Goal: Transaction & Acquisition: Download file/media

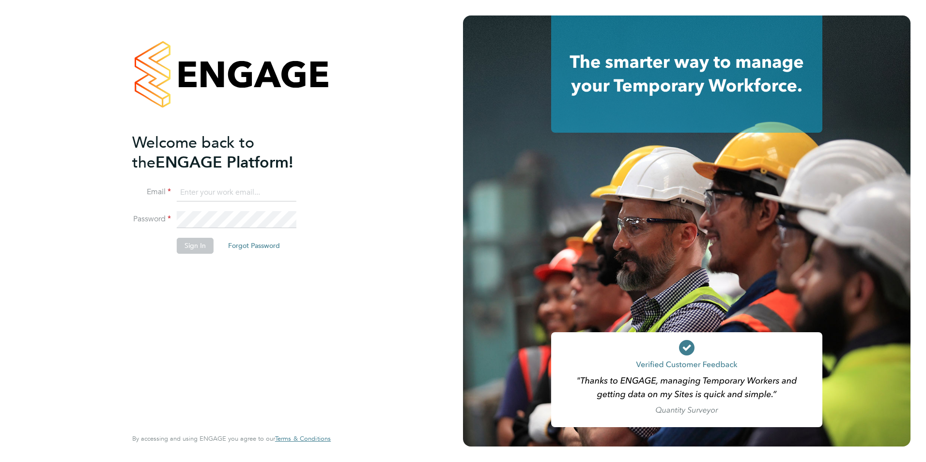
type input "[EMAIL_ADDRESS][DOMAIN_NAME]"
click at [189, 247] on button "Sign In" at bounding box center [195, 245] width 37 height 15
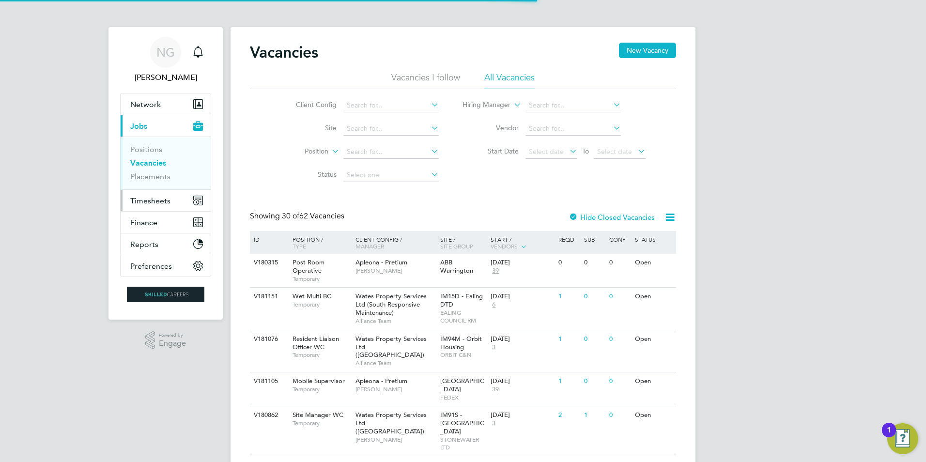
click at [155, 201] on span "Timesheets" at bounding box center [150, 200] width 40 height 9
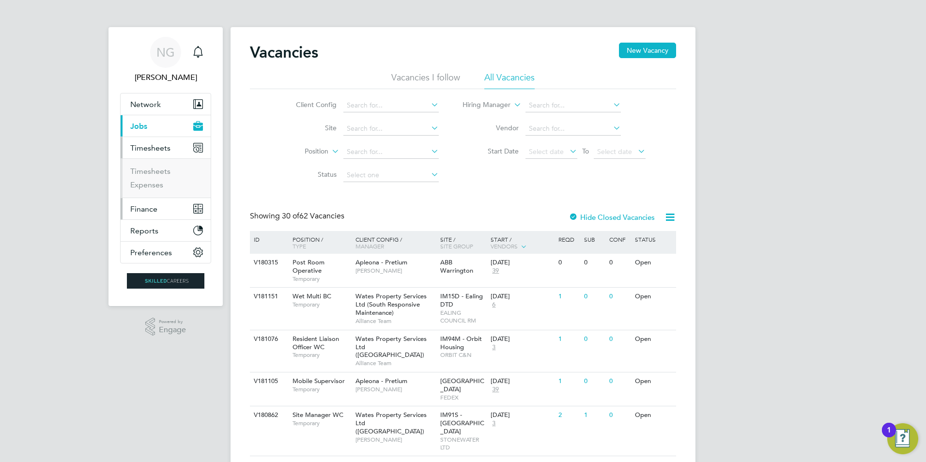
click at [144, 209] on span "Finance" at bounding box center [143, 208] width 27 height 9
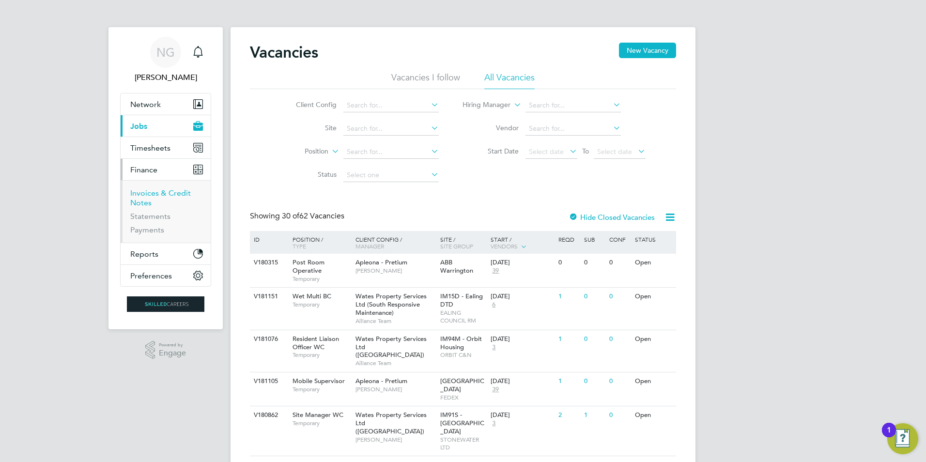
click at [157, 188] on link "Invoices & Credit Notes" at bounding box center [160, 197] width 61 height 19
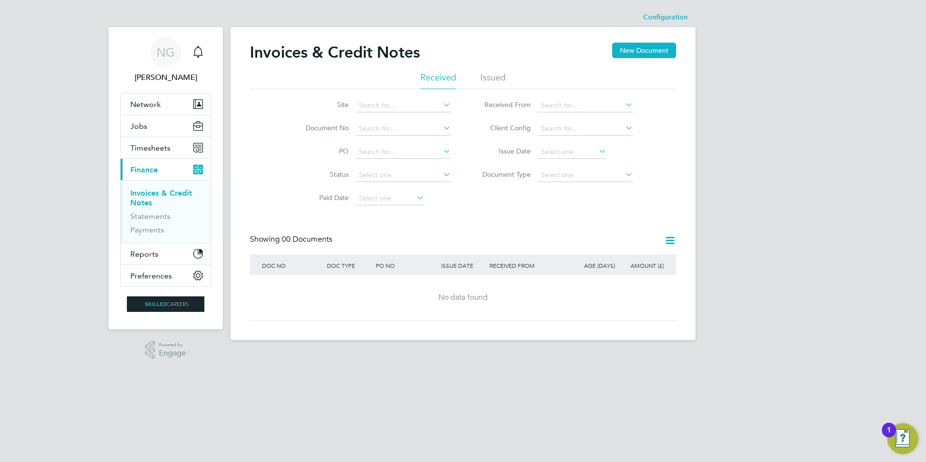
click at [495, 77] on li "Issued" at bounding box center [492, 80] width 25 height 17
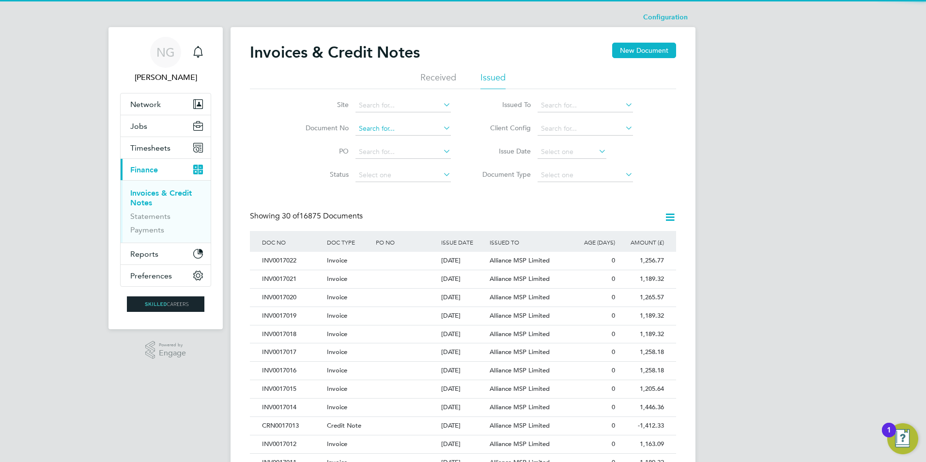
click at [372, 129] on input at bounding box center [402, 129] width 95 height 14
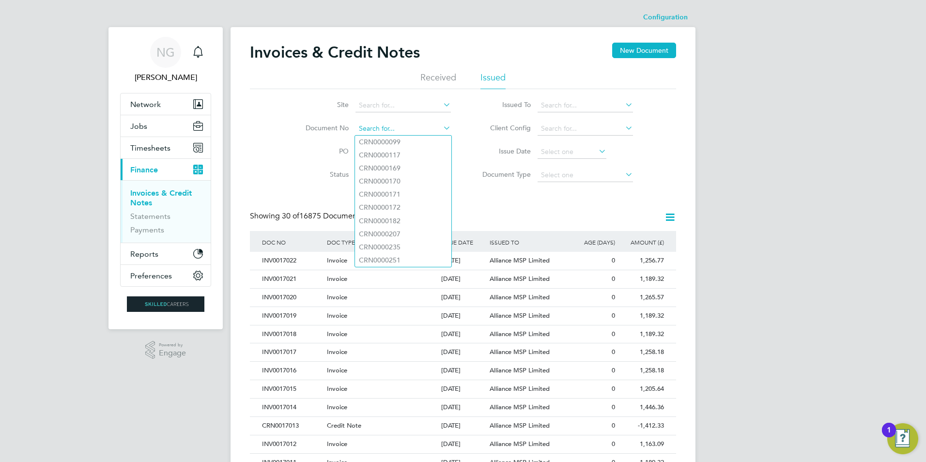
paste input "INV0016054"
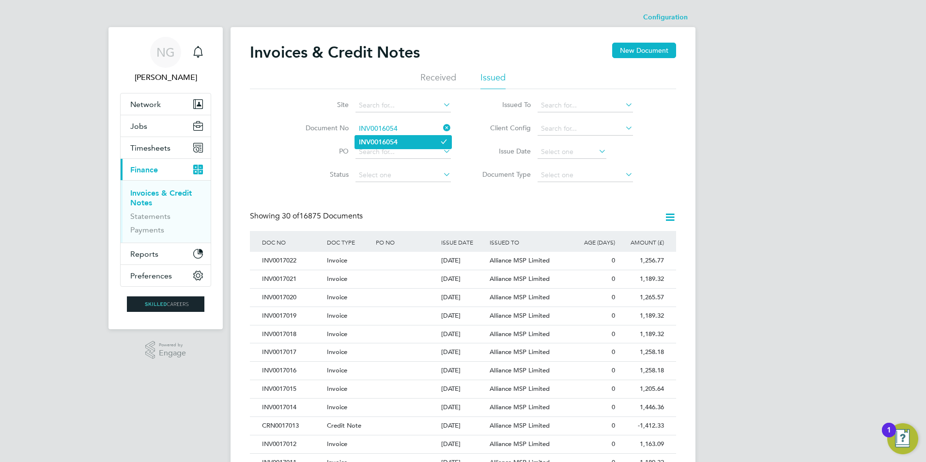
type input "INV0016054"
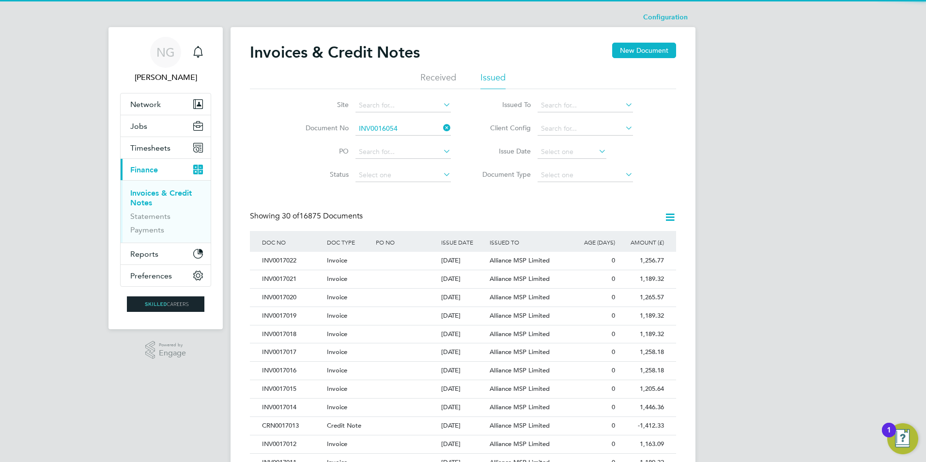
click at [374, 138] on b "INV0016054" at bounding box center [378, 142] width 39 height 8
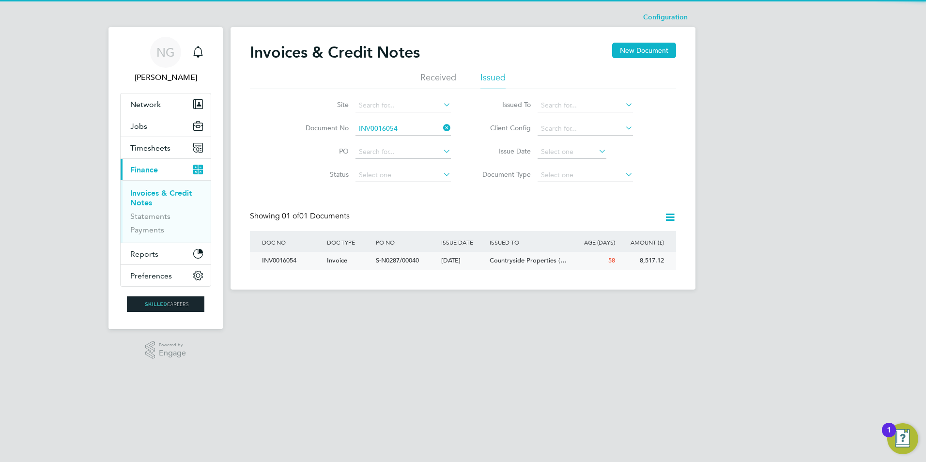
click at [284, 256] on div "INV0016054" at bounding box center [292, 261] width 65 height 18
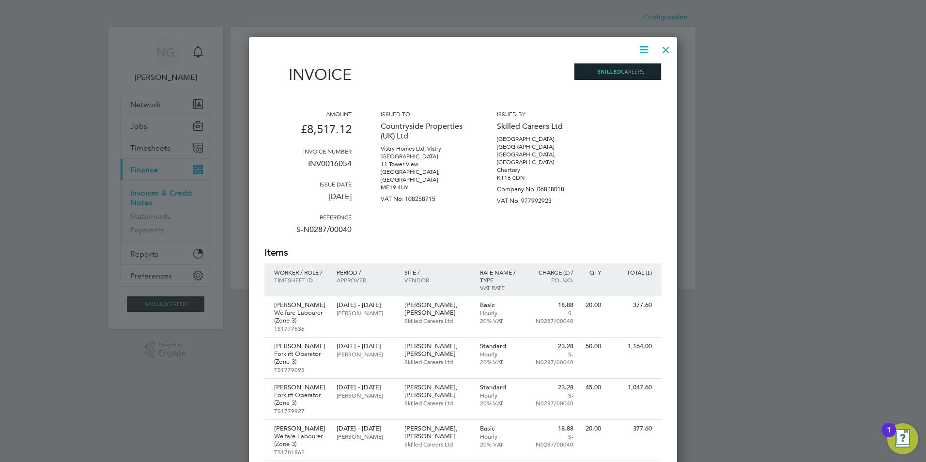
drag, startPoint x: 646, startPoint y: 48, endPoint x: 644, endPoint y: 55, distance: 7.1
click at [645, 49] on icon at bounding box center [644, 50] width 12 height 12
click at [633, 70] on li "Download Invoice" at bounding box center [614, 73] width 67 height 14
click at [285, 134] on p "£8,517.12" at bounding box center [307, 133] width 87 height 30
click at [666, 49] on div at bounding box center [665, 47] width 17 height 17
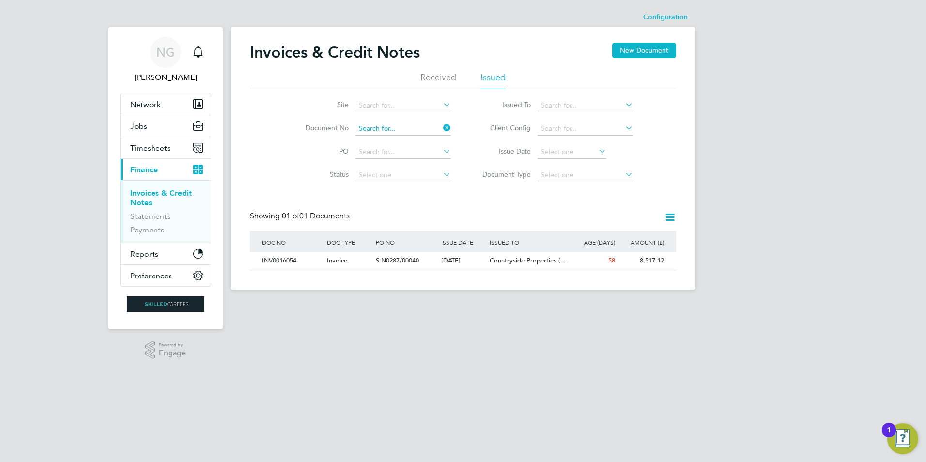
click at [403, 127] on input at bounding box center [402, 129] width 95 height 14
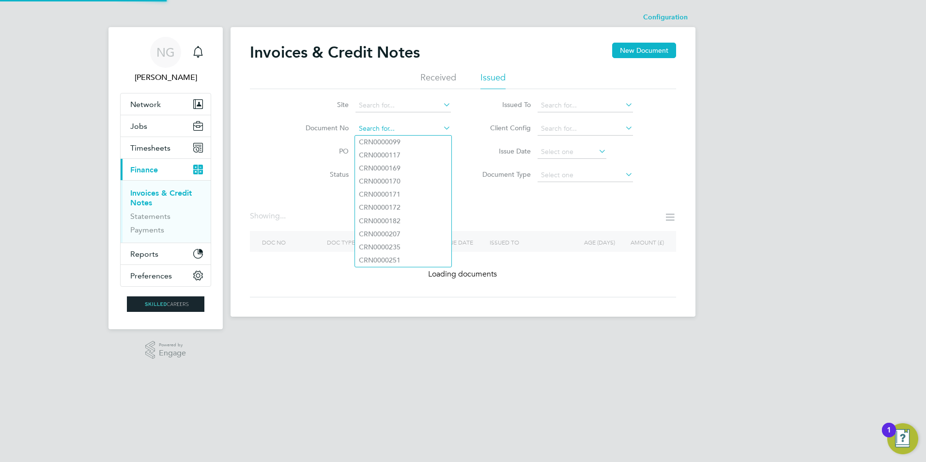
paste input "INV0016521"
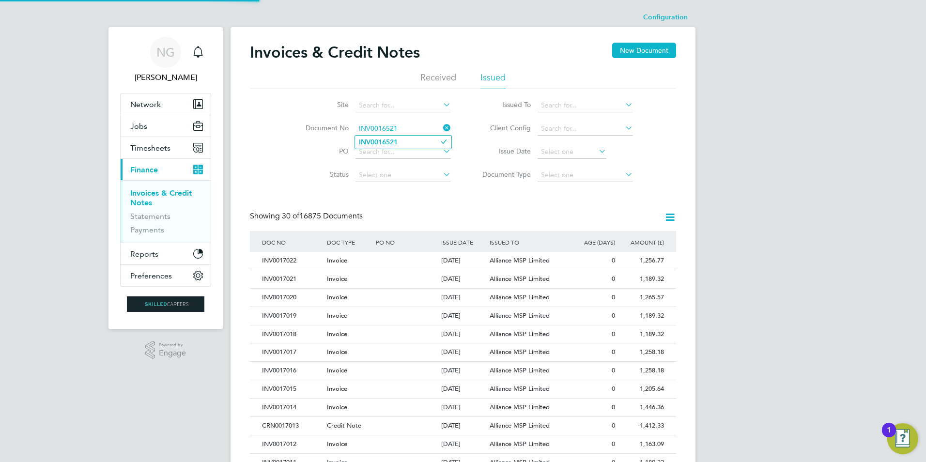
type input "INV0016521"
drag, startPoint x: 398, startPoint y: 144, endPoint x: 408, endPoint y: 146, distance: 9.9
click at [399, 144] on li "INV0016521" at bounding box center [403, 142] width 96 height 13
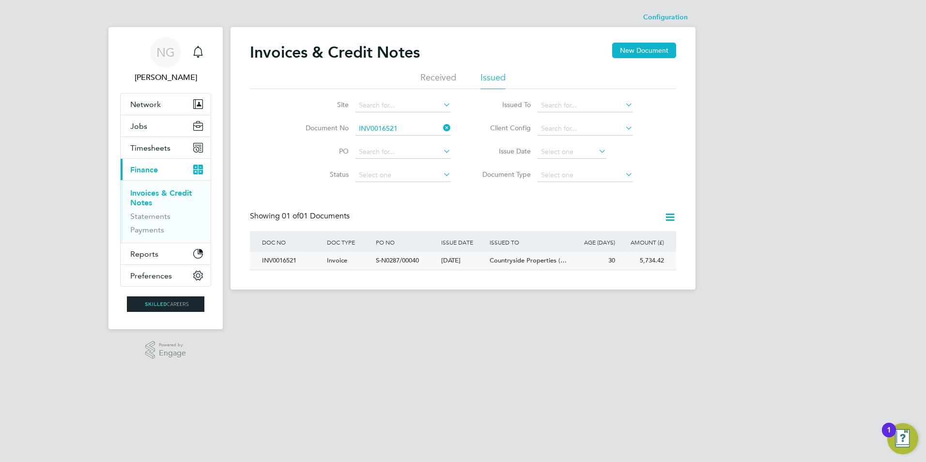
click at [279, 259] on div "INV0016521" at bounding box center [292, 261] width 65 height 18
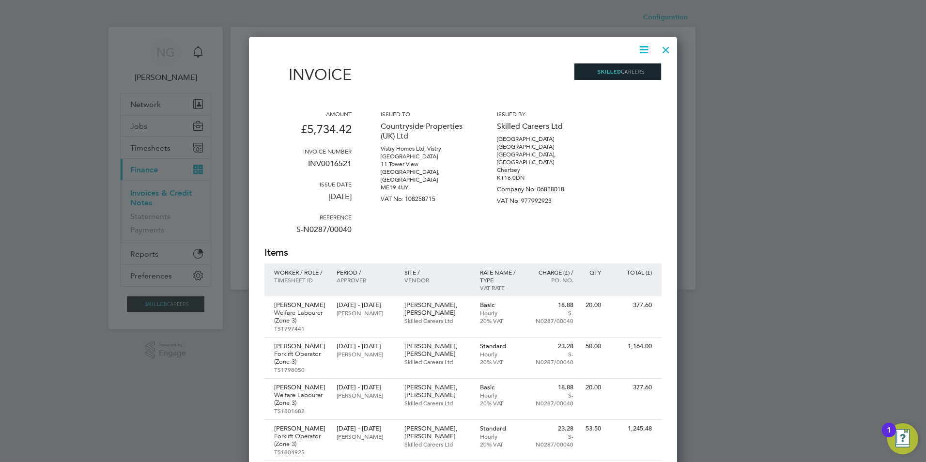
click at [639, 49] on icon at bounding box center [644, 50] width 12 height 12
click at [620, 72] on li "Download Invoice" at bounding box center [614, 73] width 67 height 14
click at [668, 42] on div at bounding box center [665, 47] width 17 height 17
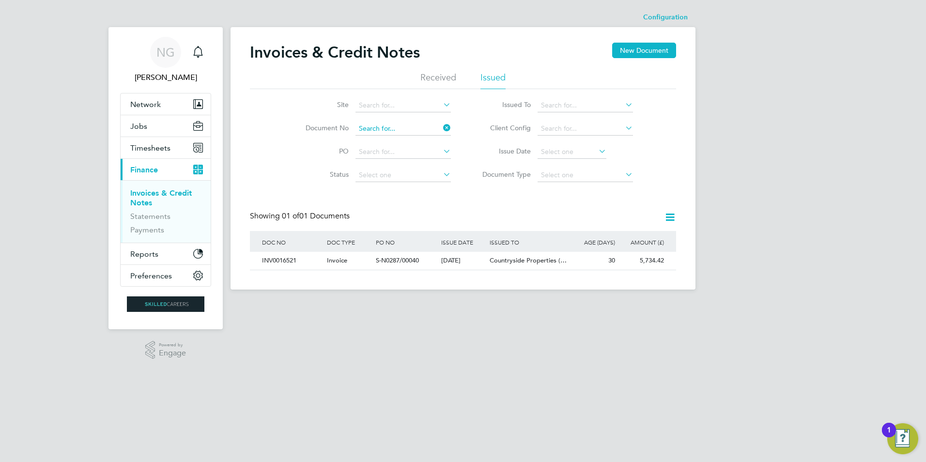
click at [397, 128] on input at bounding box center [402, 129] width 95 height 14
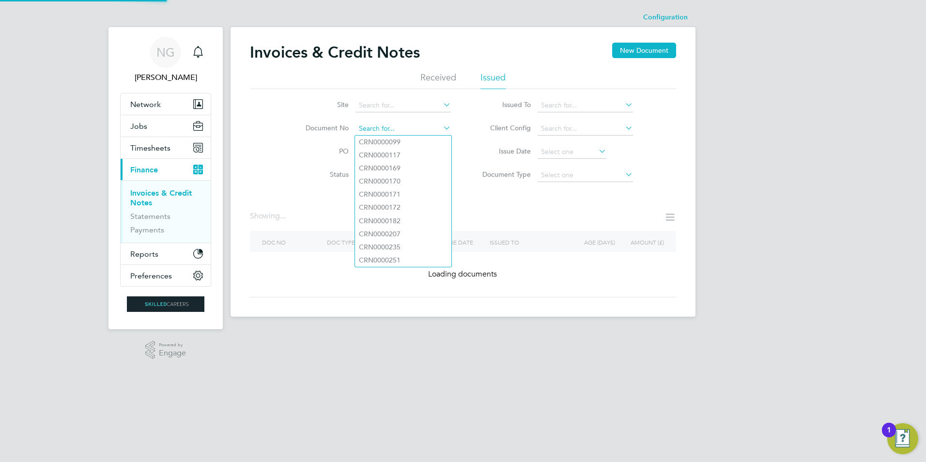
paste input "INV0016512"
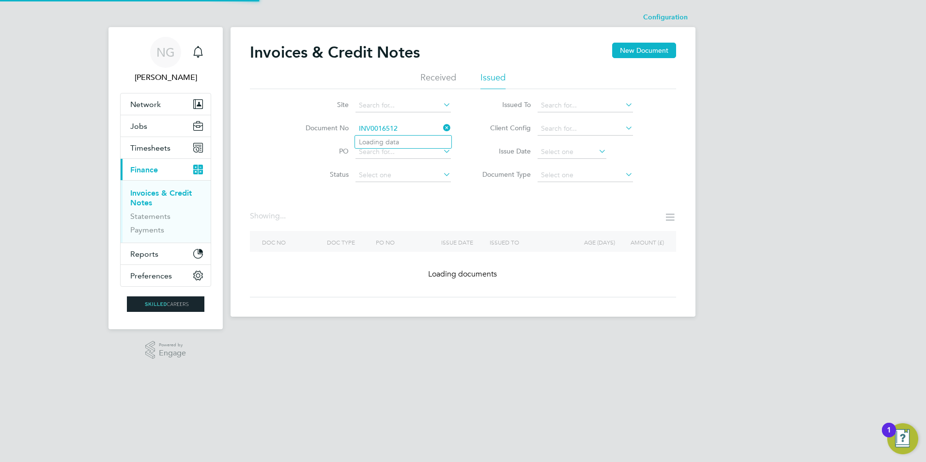
type input "INV0016512"
click at [400, 141] on li "INV0016512" at bounding box center [403, 142] width 96 height 13
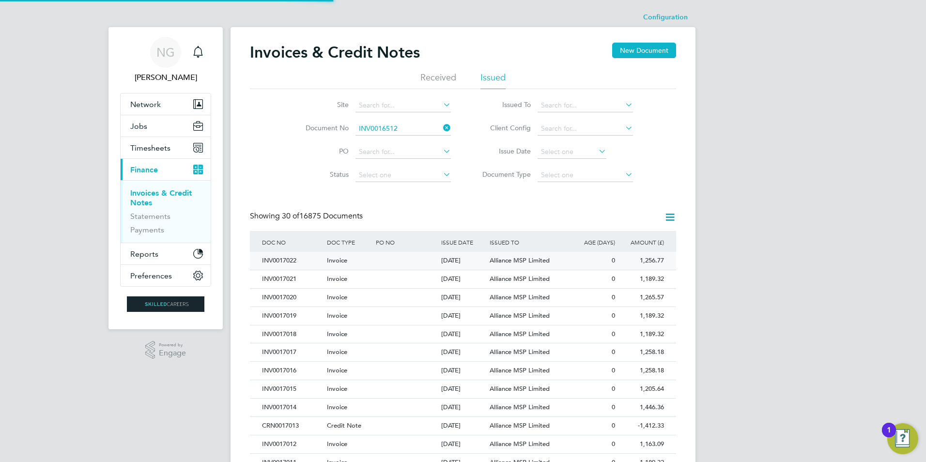
scroll to position [18, 66]
click at [403, 127] on input at bounding box center [402, 129] width 95 height 14
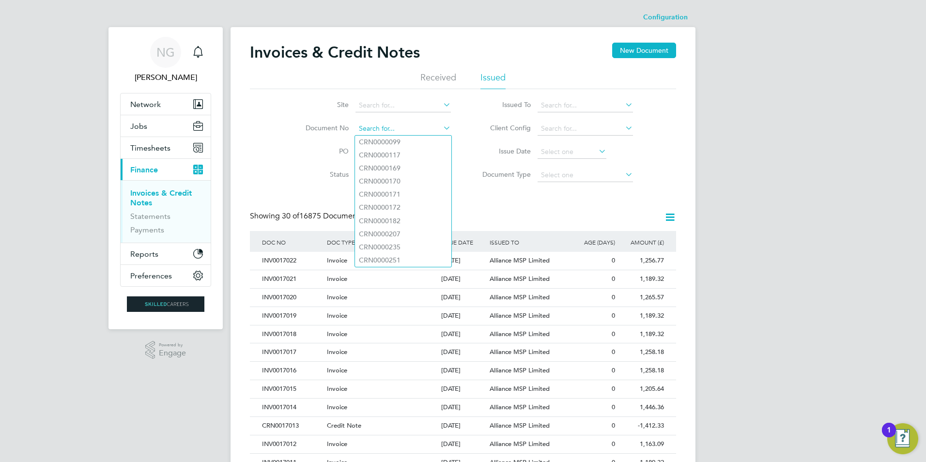
paste input "INV0016512"
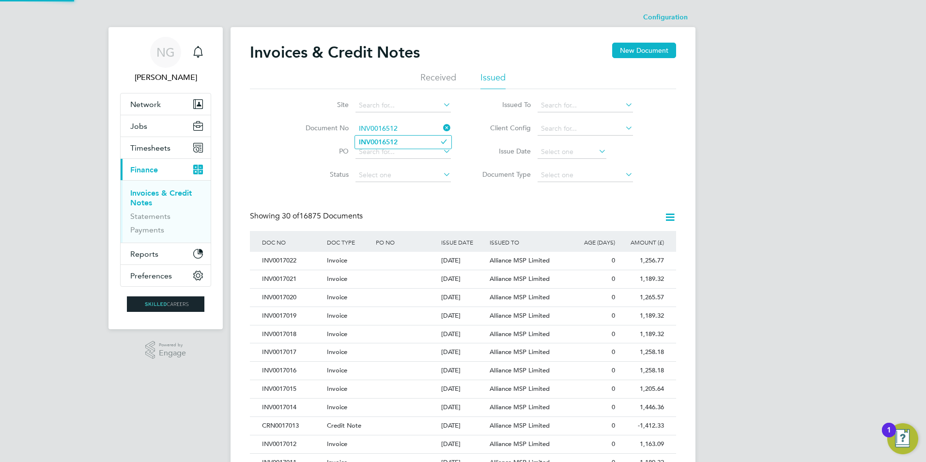
type input "INV0016512"
click at [389, 143] on b "INV0016512" at bounding box center [378, 142] width 39 height 8
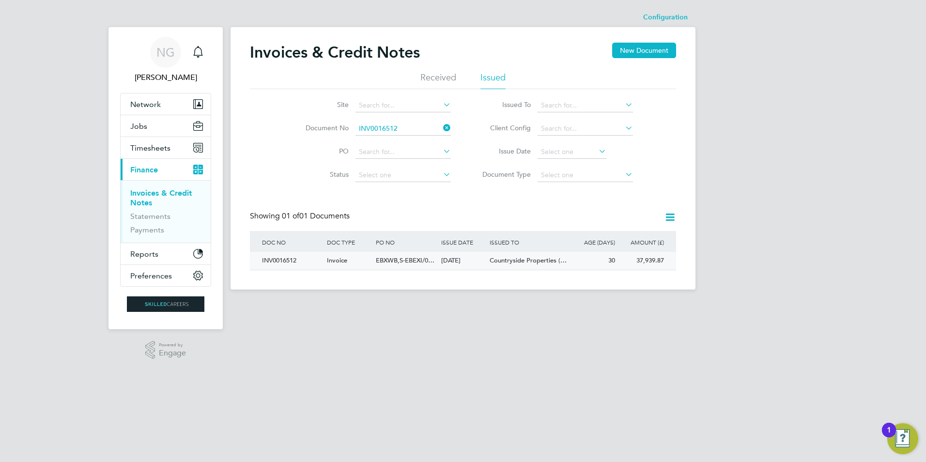
click at [282, 253] on div "INV0016512" at bounding box center [292, 261] width 65 height 18
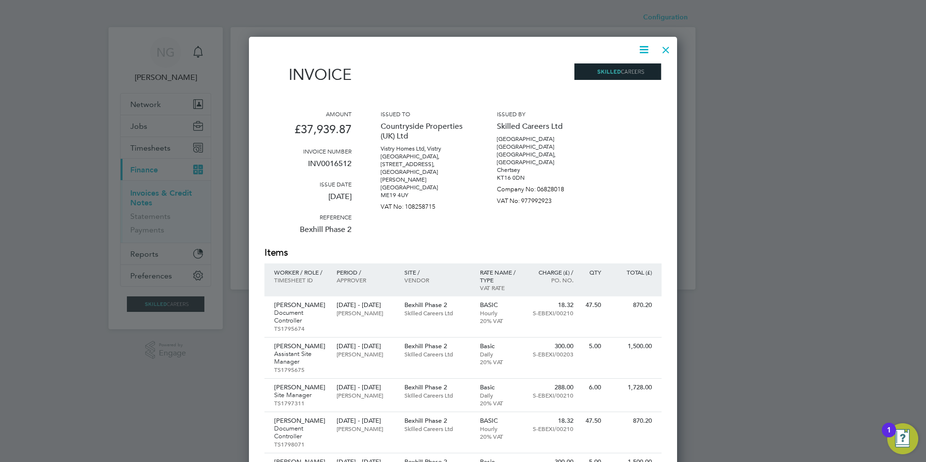
click at [640, 46] on icon at bounding box center [644, 50] width 12 height 12
click at [621, 72] on li "Download Invoice" at bounding box center [614, 73] width 67 height 14
click at [665, 45] on div at bounding box center [665, 47] width 17 height 17
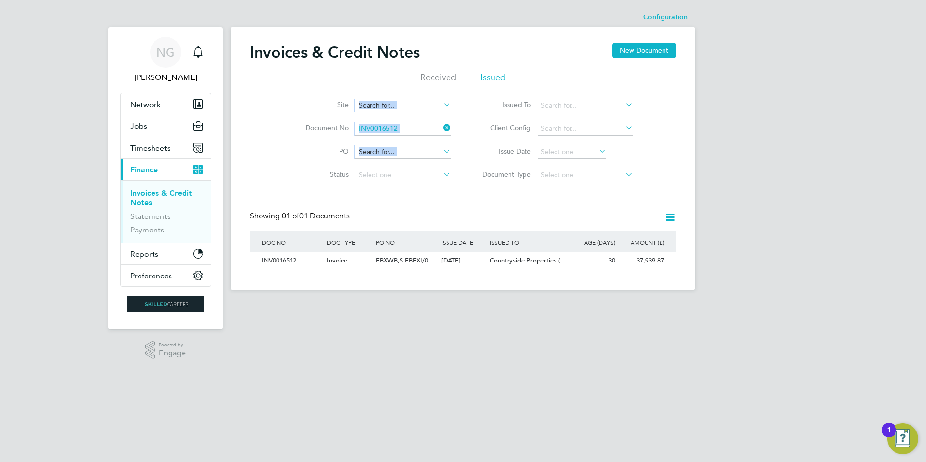
click at [280, 169] on div "Site Document No INV0016512 PO Status Paid Date Issued To Received From Client …" at bounding box center [463, 138] width 426 height 98
click at [402, 131] on input at bounding box center [402, 129] width 95 height 14
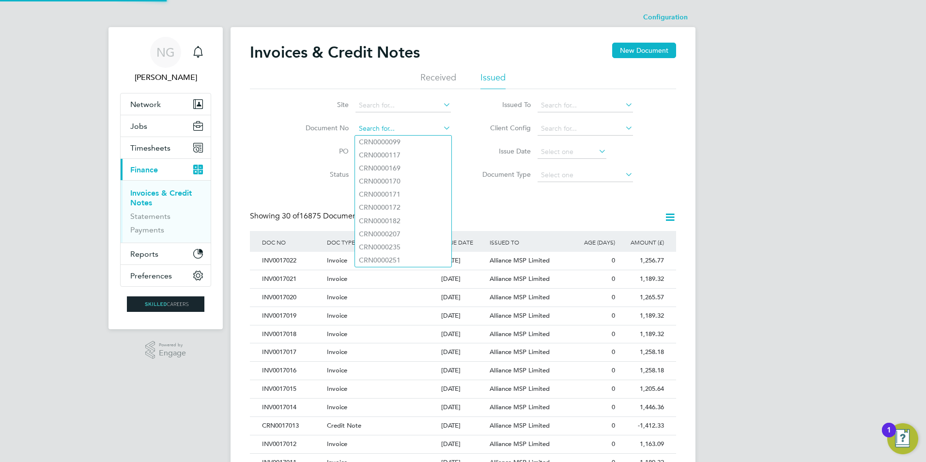
click at [361, 129] on input at bounding box center [402, 129] width 95 height 14
paste input "INV0016523"
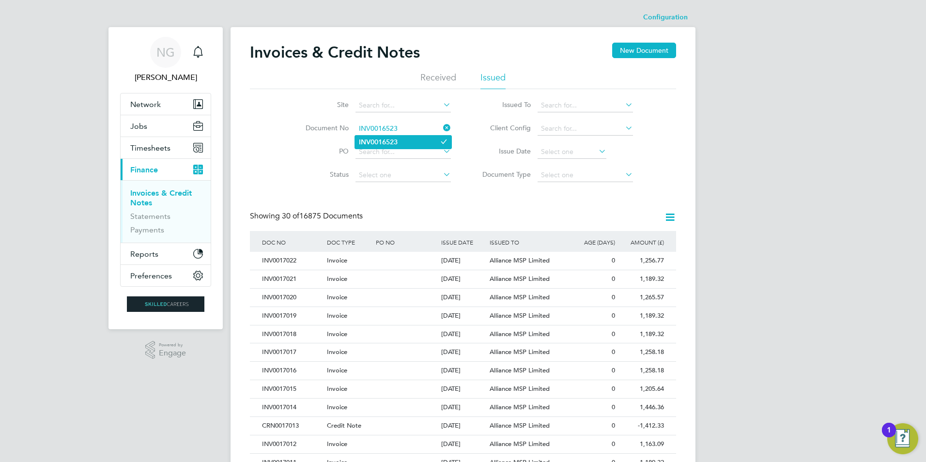
type input "INV0016523"
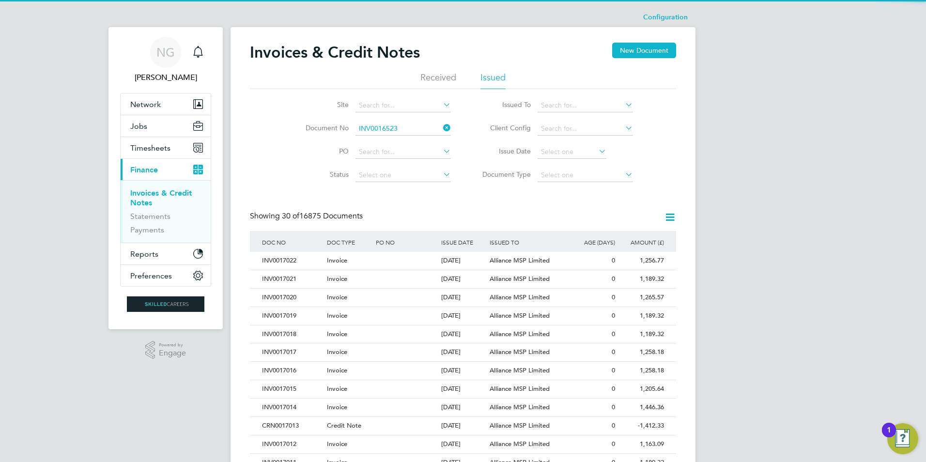
click at [399, 145] on li "INV0016523" at bounding box center [403, 142] width 96 height 13
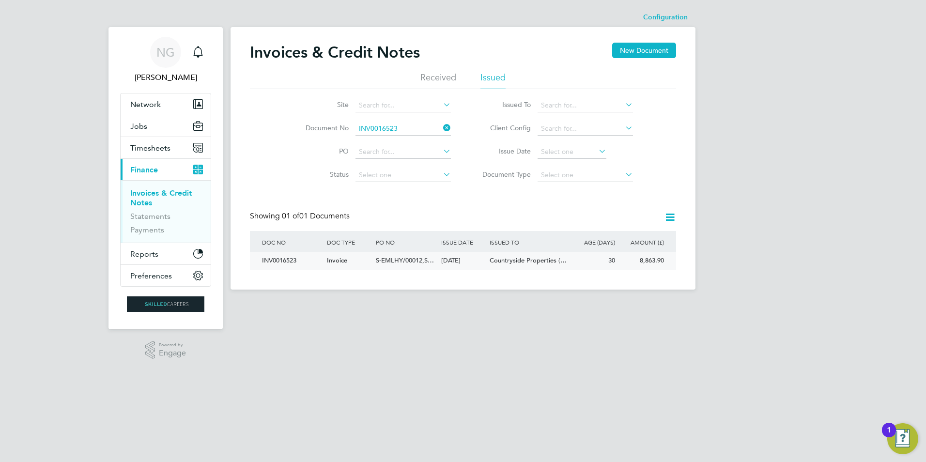
click at [284, 258] on div "INV0016523" at bounding box center [292, 261] width 65 height 18
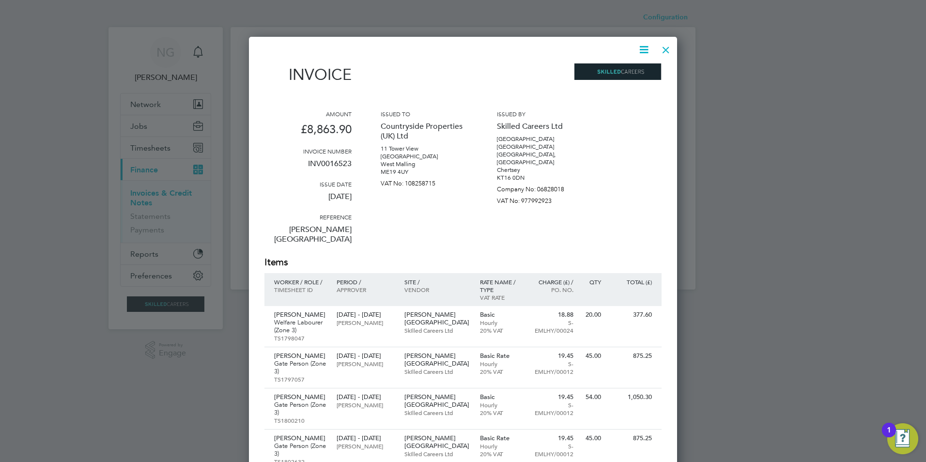
click at [642, 50] on icon at bounding box center [644, 50] width 12 height 12
click at [627, 70] on li "Download Invoice" at bounding box center [614, 73] width 67 height 14
drag, startPoint x: 666, startPoint y: 49, endPoint x: 663, endPoint y: 57, distance: 9.1
click at [666, 49] on div at bounding box center [665, 47] width 17 height 17
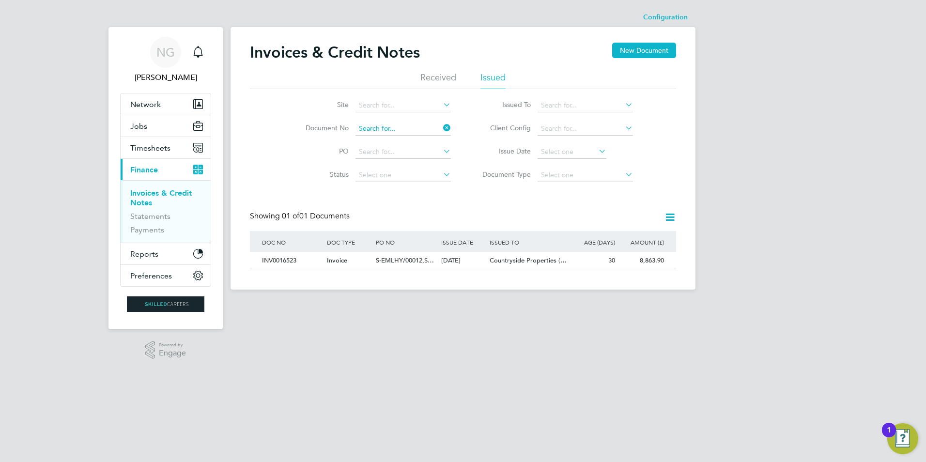
click at [411, 128] on input at bounding box center [402, 129] width 95 height 14
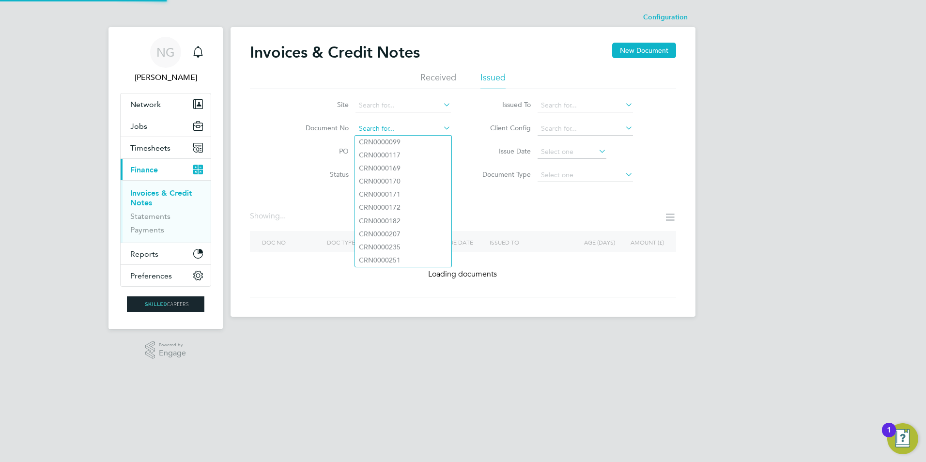
paste input "INV0016052"
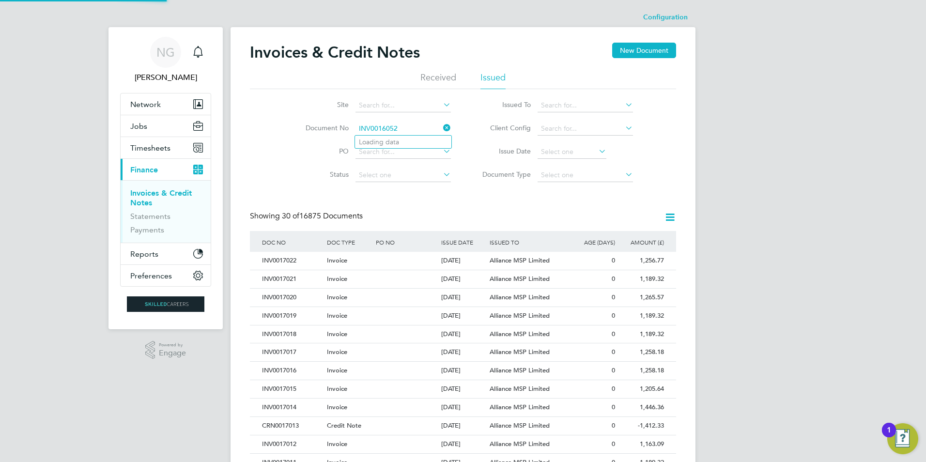
scroll to position [18, 66]
type input "INV0016052"
click at [401, 140] on li "INV0016052" at bounding box center [403, 142] width 96 height 13
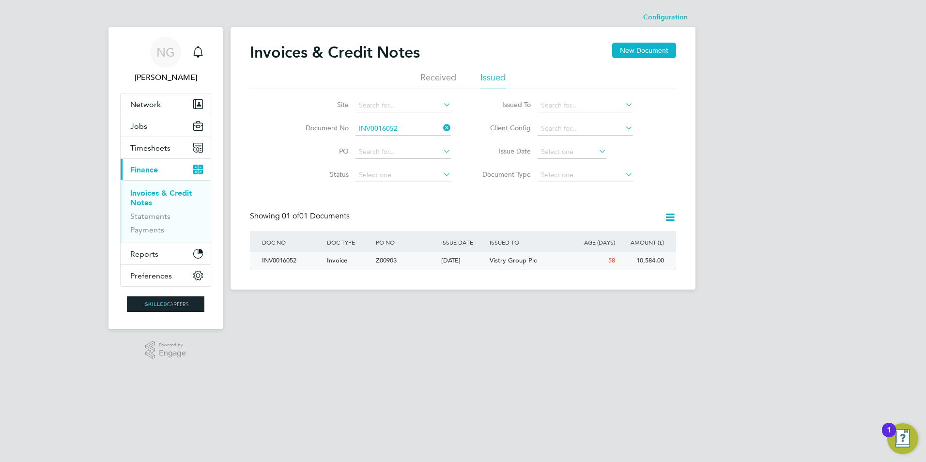
click at [288, 262] on div "INV0016052" at bounding box center [292, 261] width 65 height 18
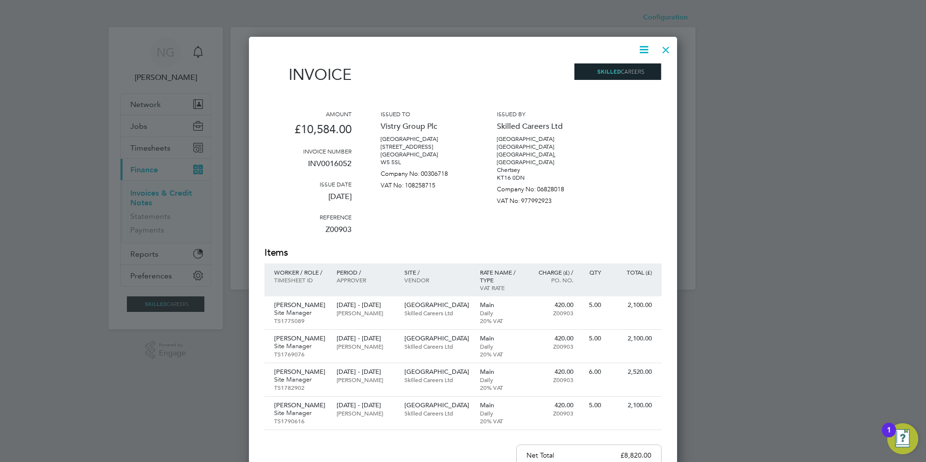
click at [641, 47] on icon at bounding box center [644, 50] width 12 height 12
click at [625, 70] on li "Download Invoice" at bounding box center [614, 73] width 67 height 14
click at [673, 49] on div at bounding box center [665, 47] width 17 height 17
